Goal: Information Seeking & Learning: Learn about a topic

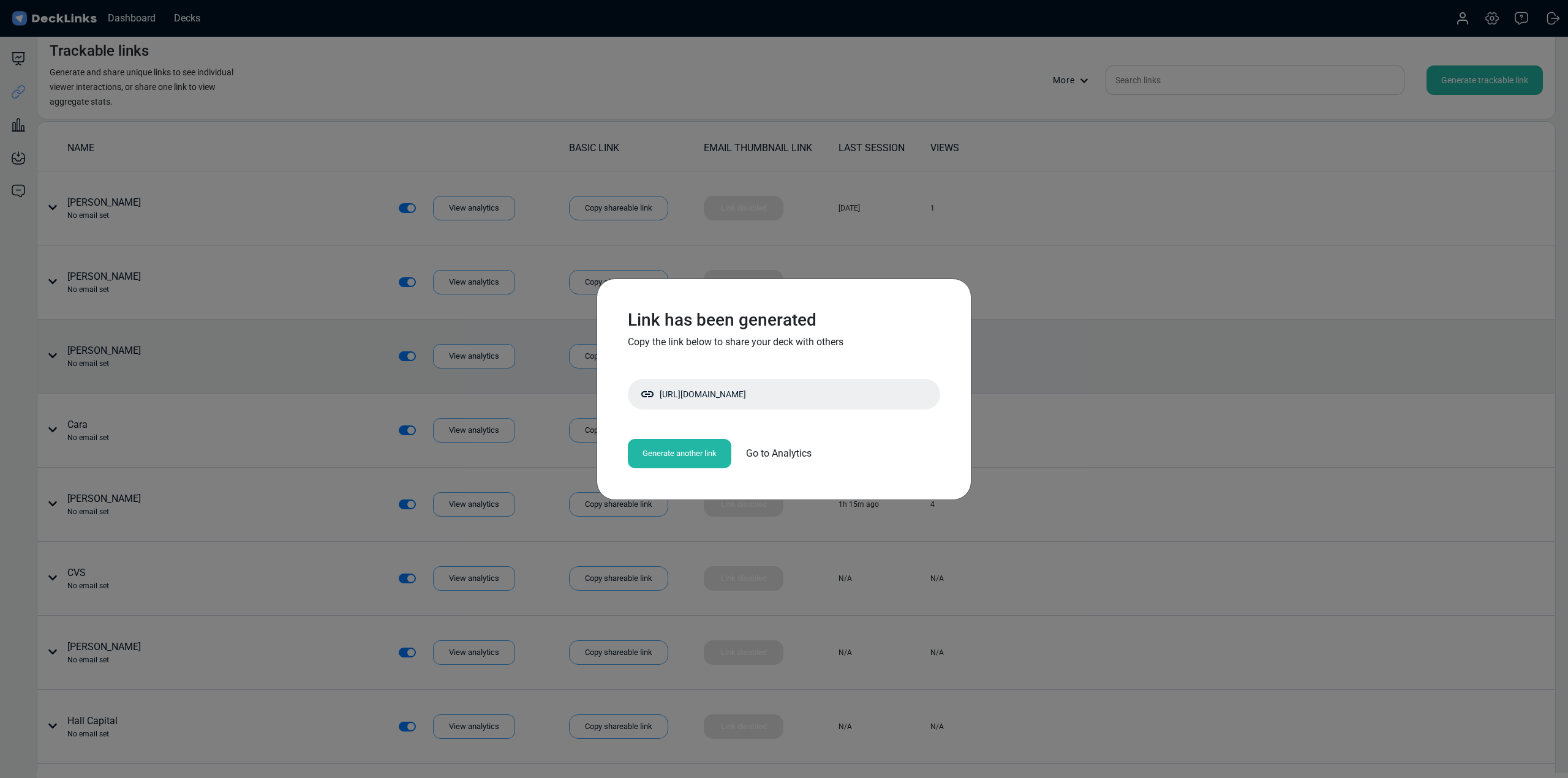
click at [1239, 371] on div "Link has been generated Copy the link below to share your deck with others [URL…" at bounding box center [784, 389] width 1568 height 778
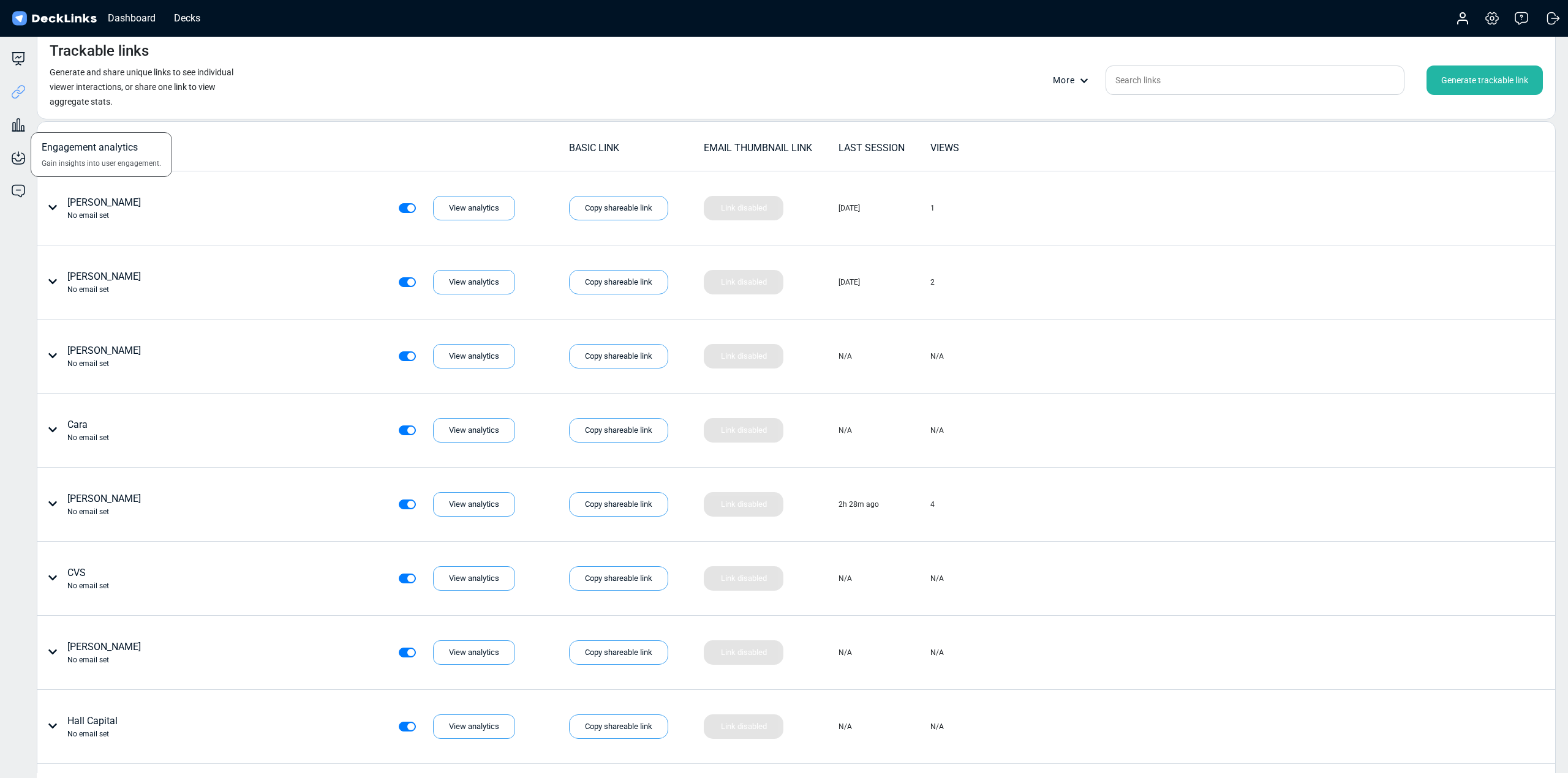
click at [5, 113] on div "Engagement analytics Gain insights into user engagement." at bounding box center [18, 115] width 37 height 33
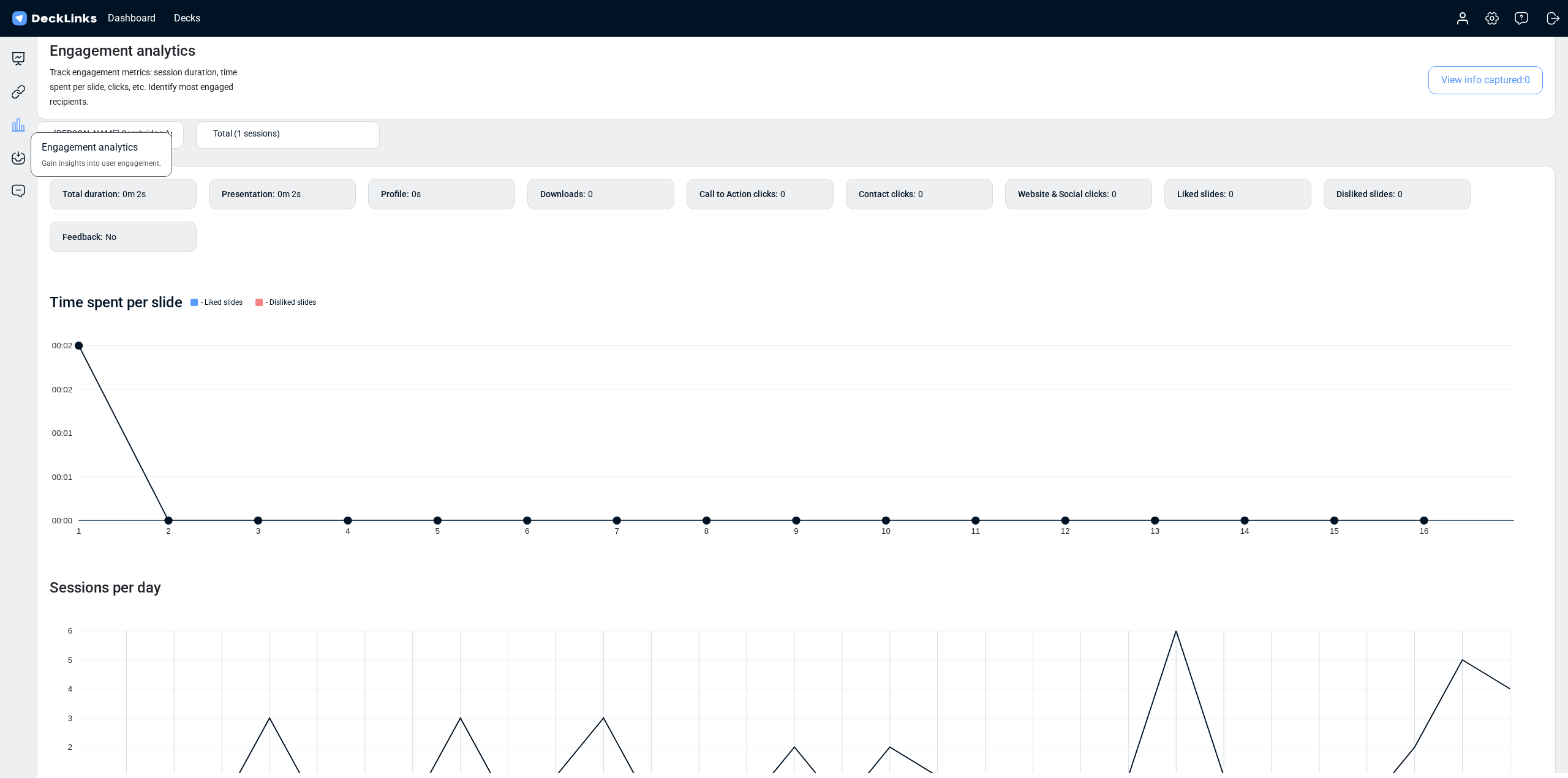
click at [25, 128] on icon at bounding box center [19, 125] width 15 height 15
click at [22, 127] on icon at bounding box center [19, 125] width 15 height 15
click at [22, 127] on icon at bounding box center [19, 125] width 15 height 15
click at [21, 52] on icon at bounding box center [19, 59] width 15 height 15
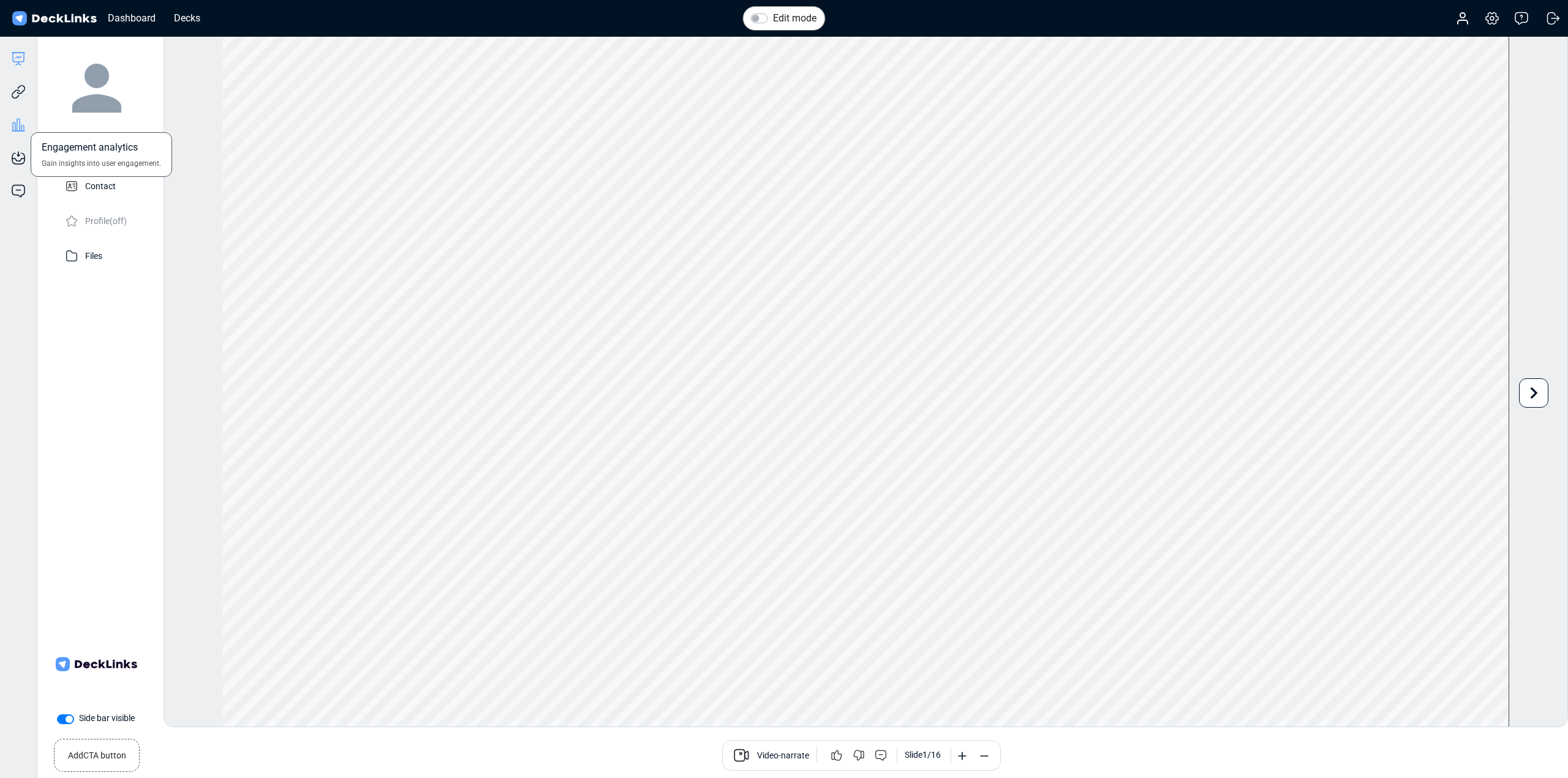
click at [21, 129] on icon at bounding box center [22, 128] width 2 height 6
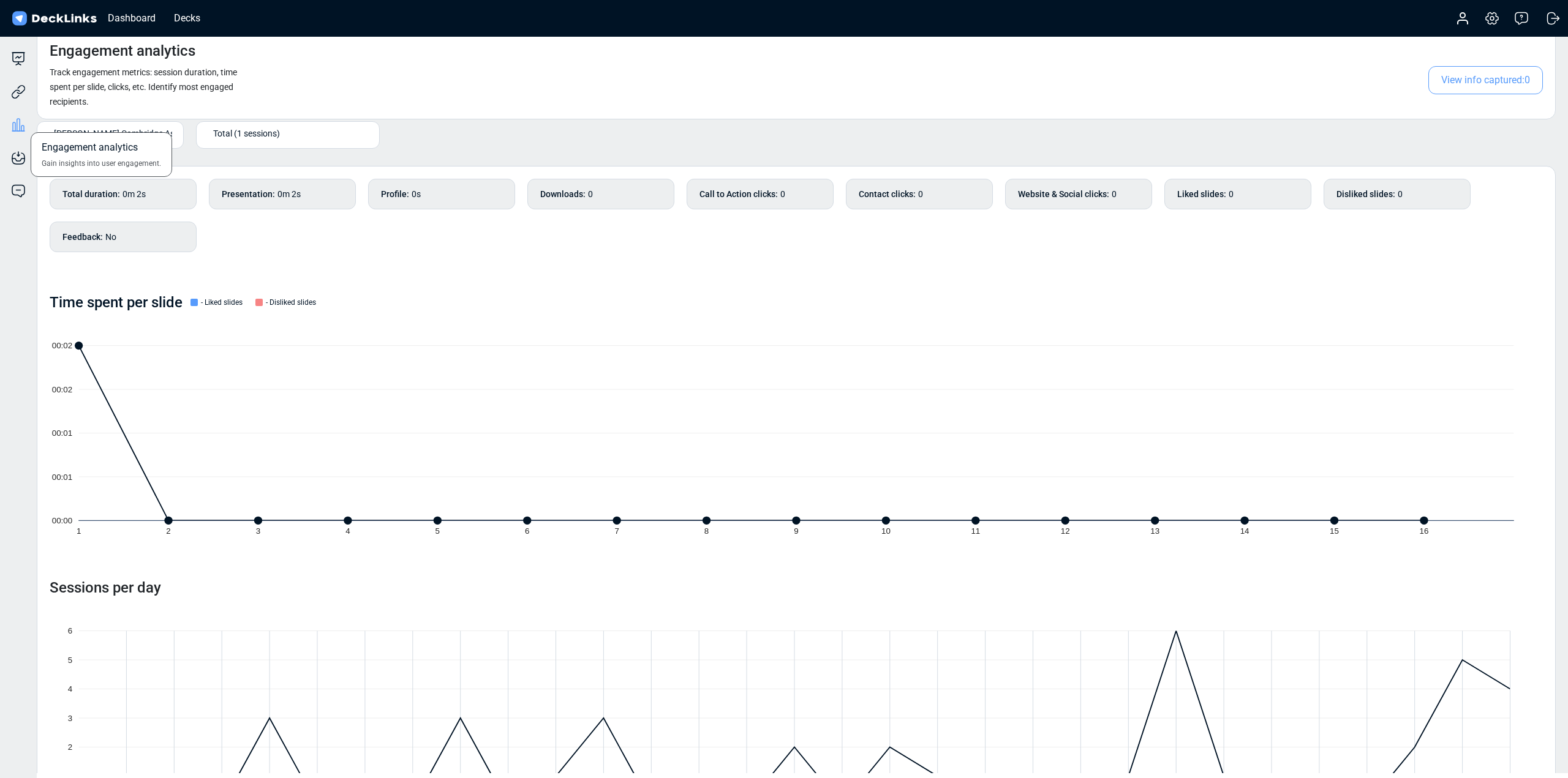
click at [21, 129] on icon at bounding box center [22, 128] width 2 height 6
click at [118, 132] on span "[PERSON_NAME] Cambridge Associates" at bounding box center [130, 133] width 152 height 13
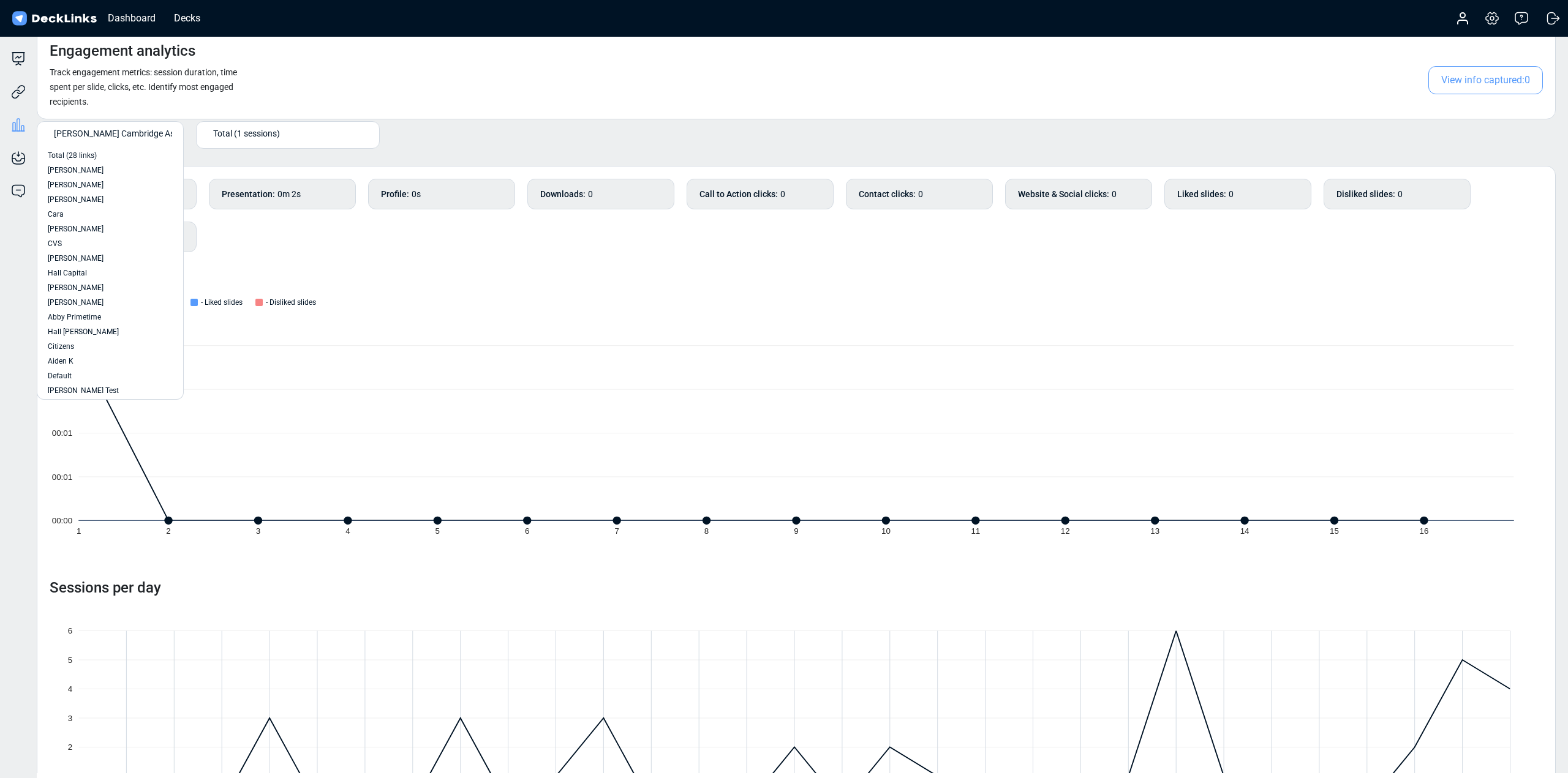
click at [118, 132] on span "[PERSON_NAME] Cambridge Associates" at bounding box center [130, 133] width 152 height 13
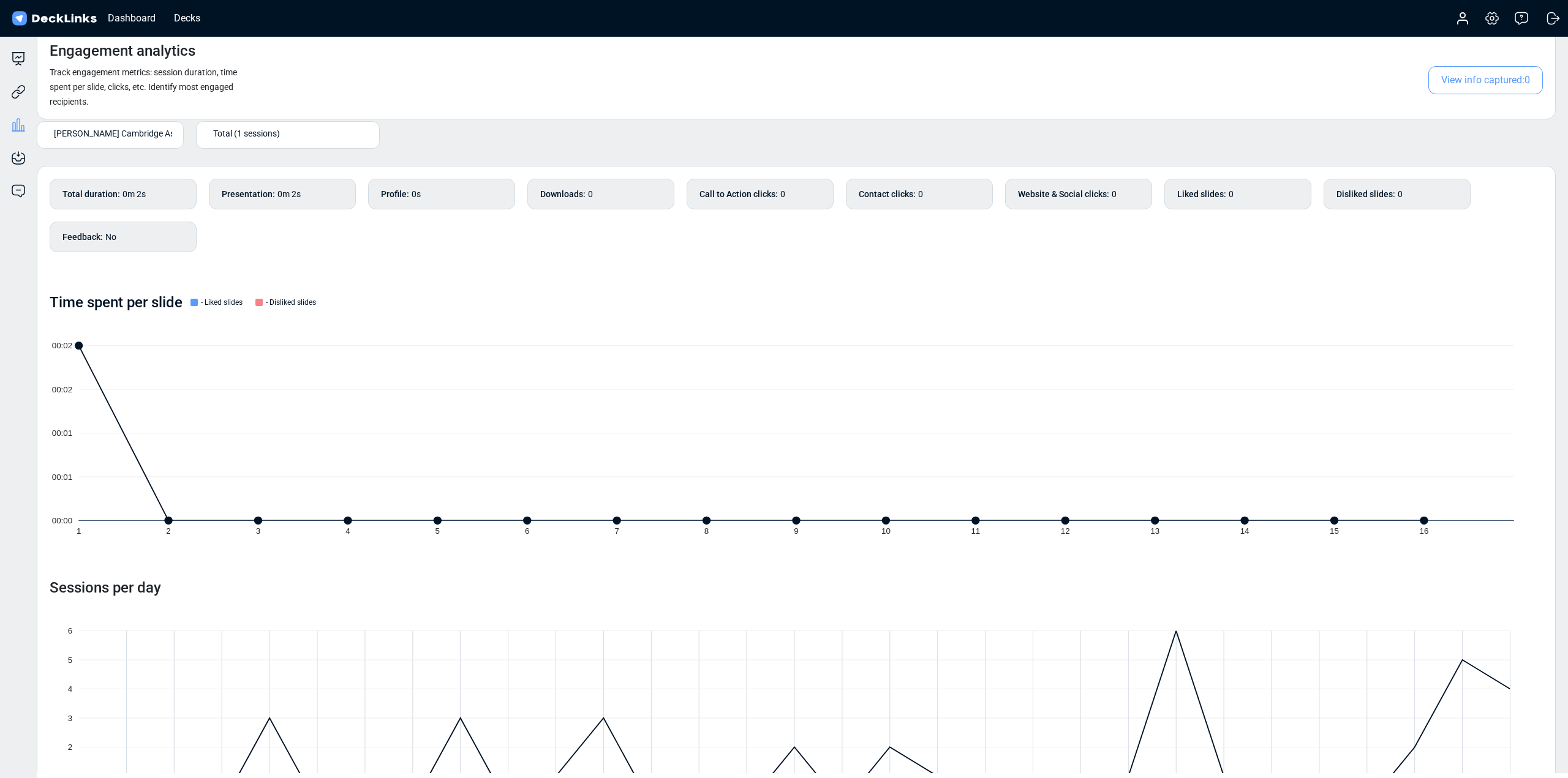
click at [118, 132] on span "[PERSON_NAME] Cambridge Associates" at bounding box center [130, 133] width 152 height 13
click at [144, 17] on div "Dashboard" at bounding box center [131, 18] width 60 height 16
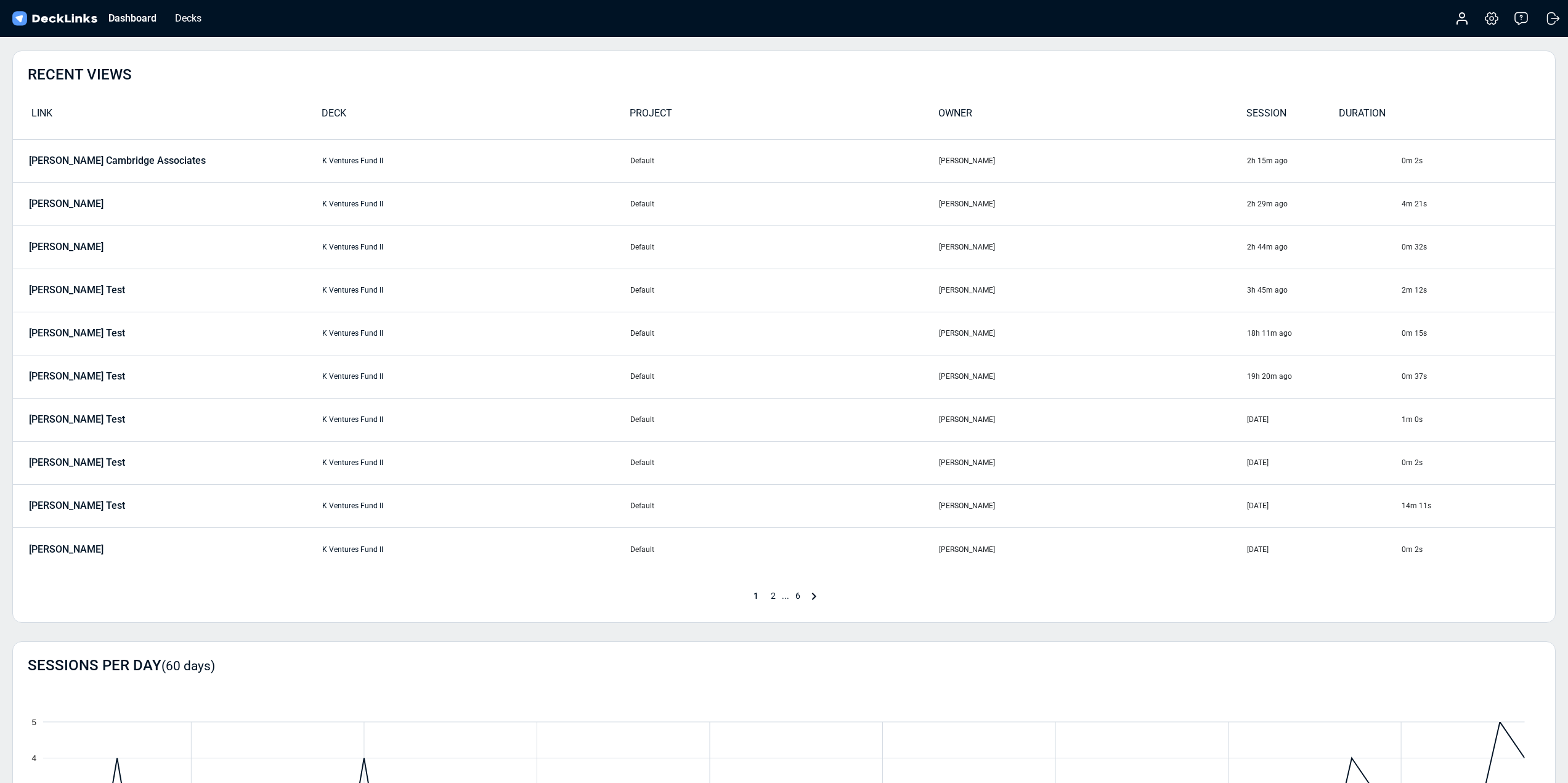
scroll to position [123, 0]
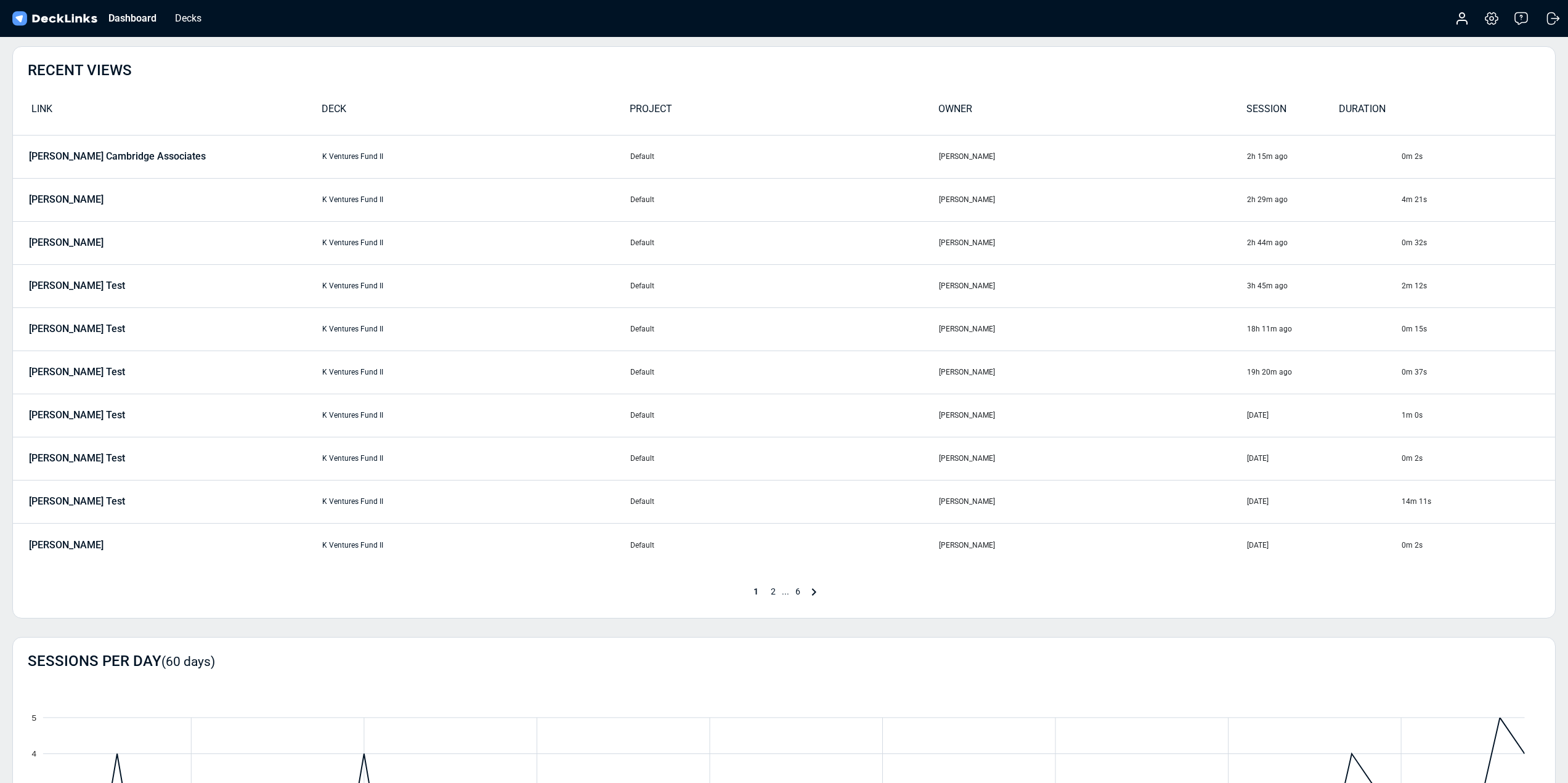
click at [770, 595] on span "2" at bounding box center [773, 591] width 18 height 10
